Goal: Information Seeking & Learning: Learn about a topic

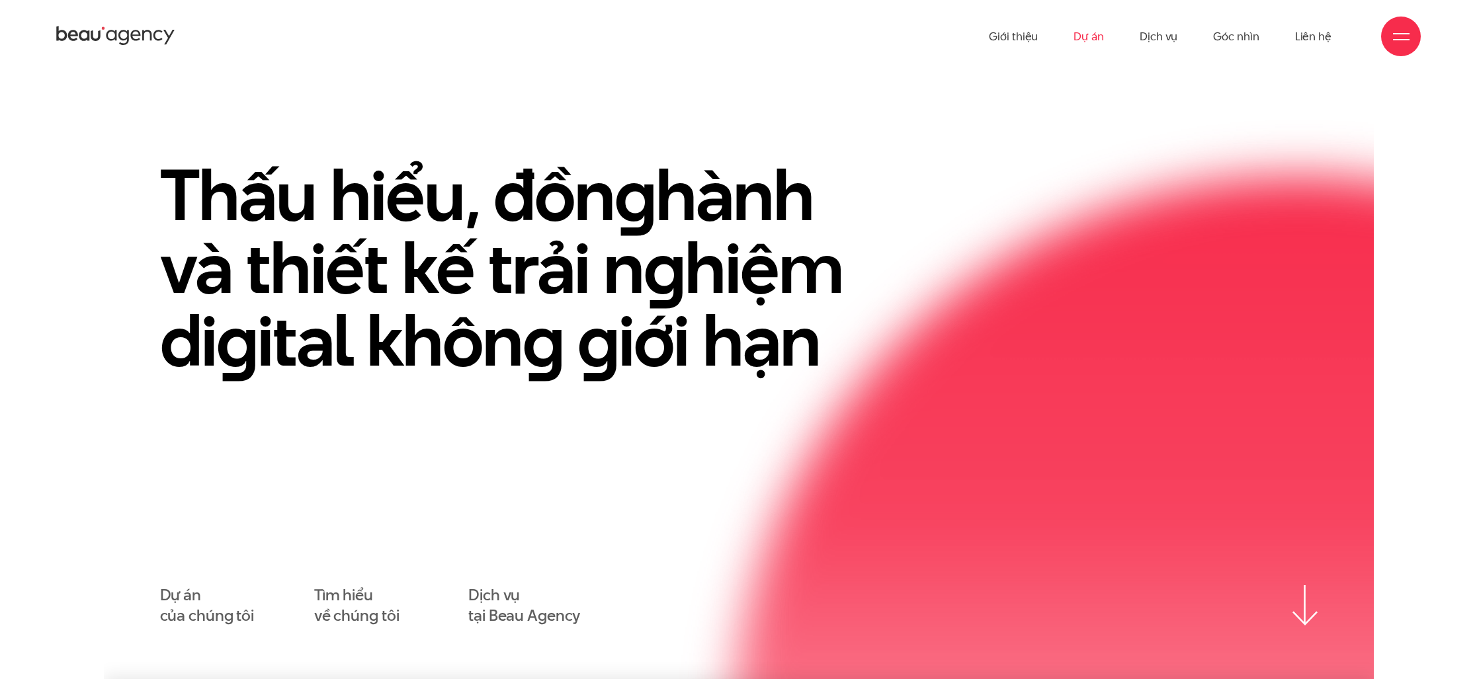
click at [1081, 33] on link "Dự án" at bounding box center [1088, 36] width 30 height 73
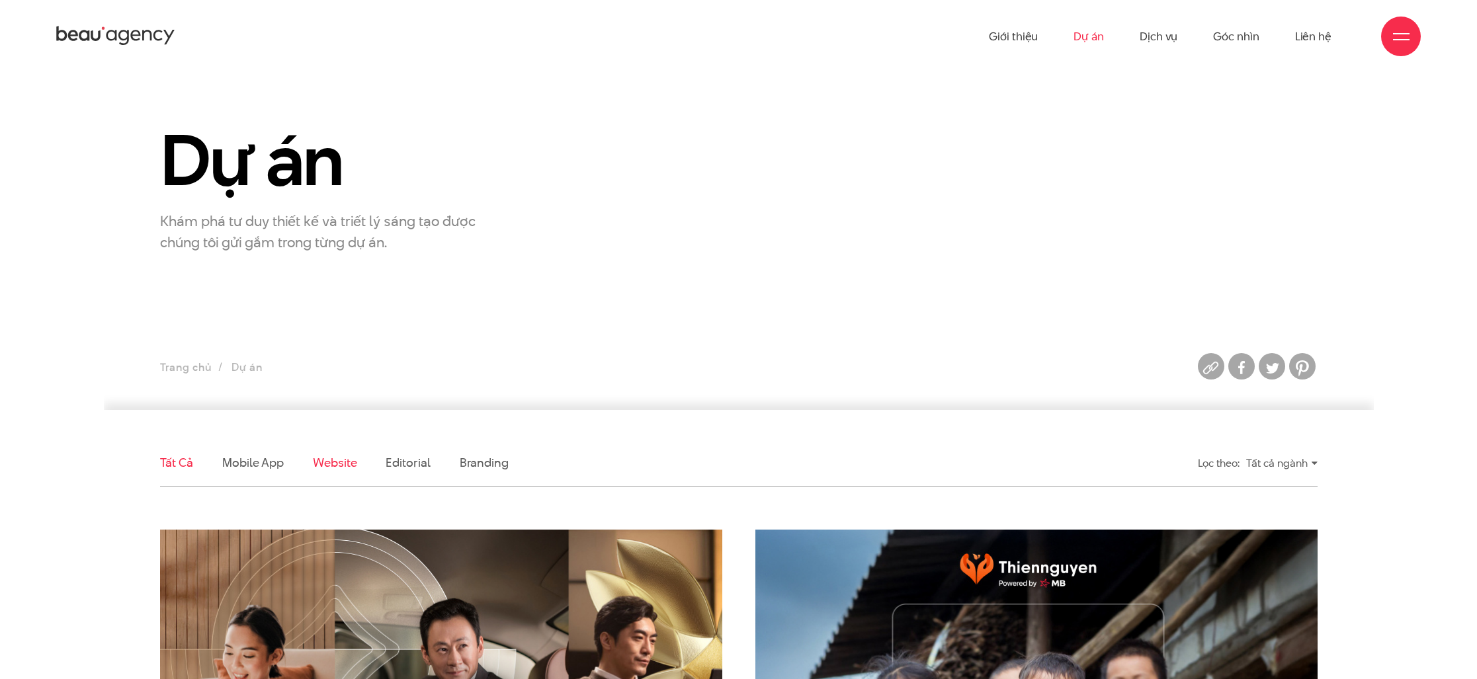
click at [339, 464] on link "Website" at bounding box center [335, 462] width 44 height 17
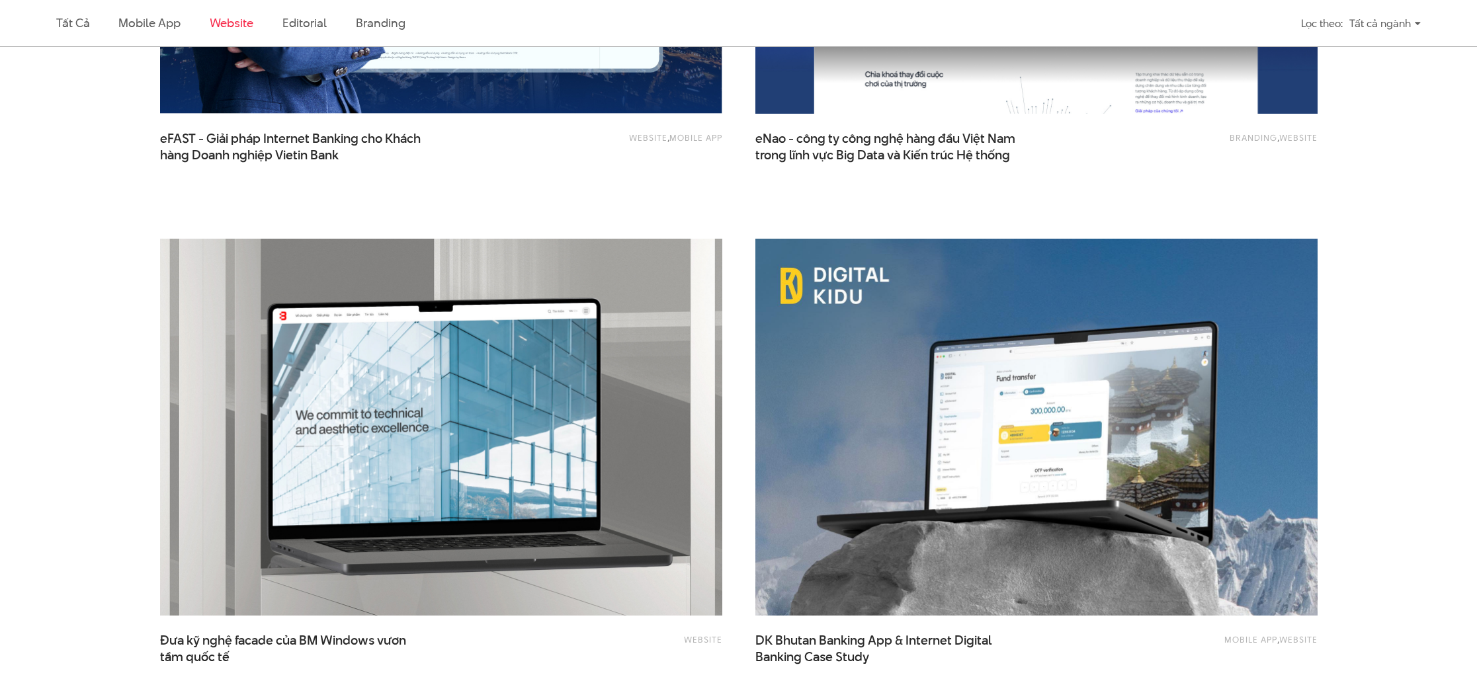
scroll to position [1902, 0]
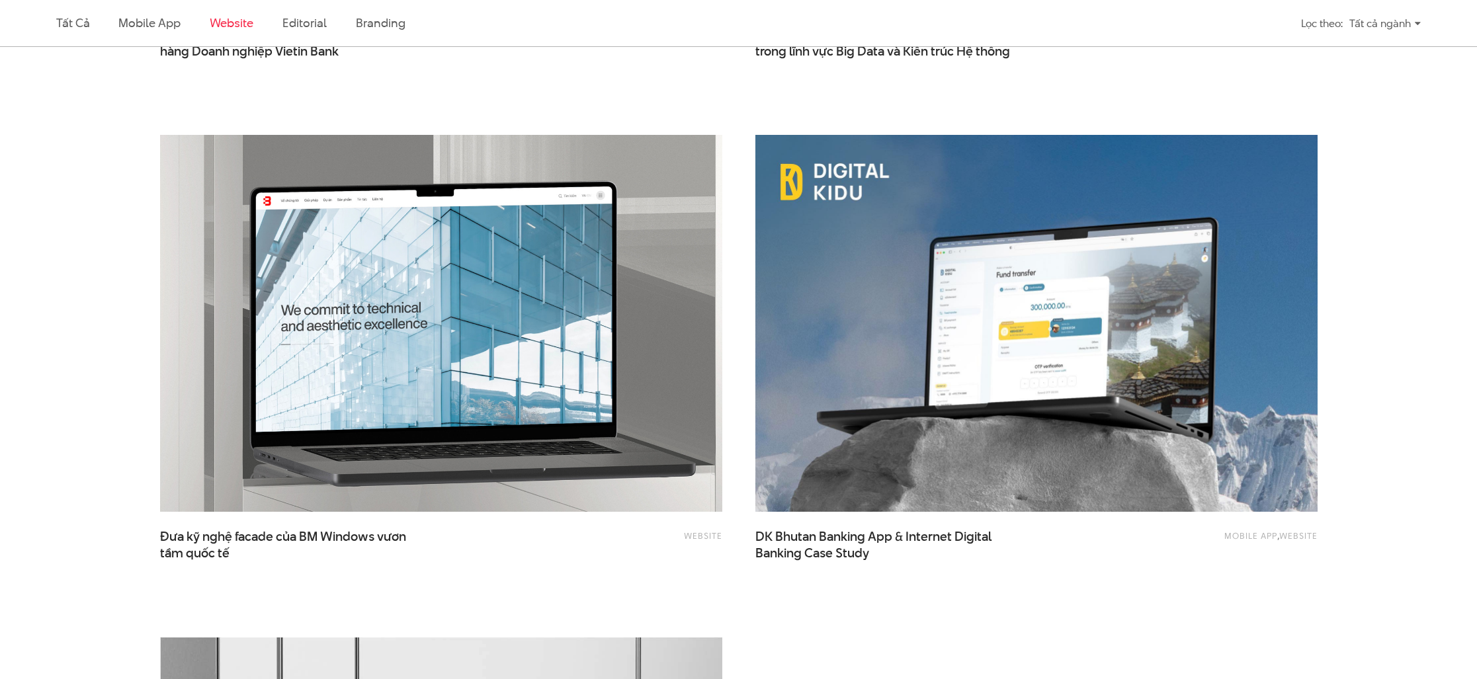
click at [434, 426] on img at bounding box center [441, 323] width 618 height 414
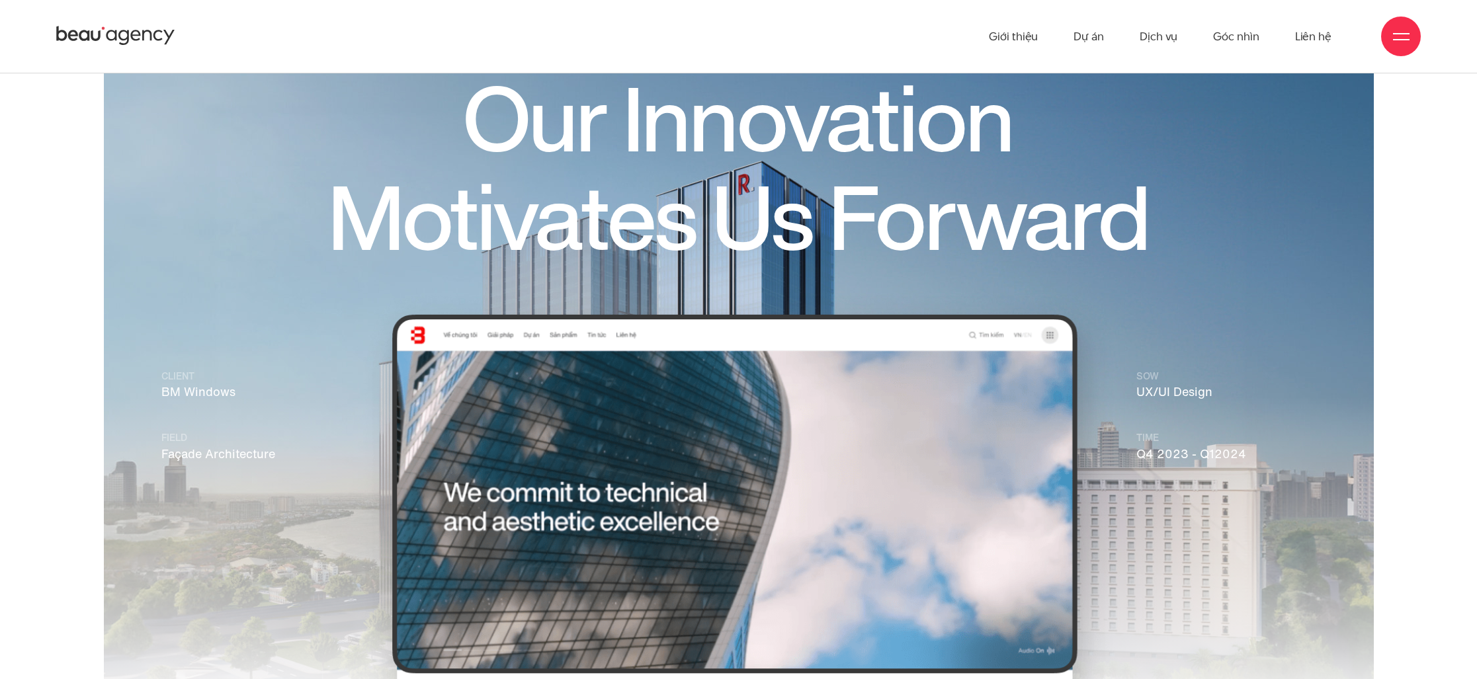
scroll to position [83, 0]
